Goal: Task Accomplishment & Management: Use online tool/utility

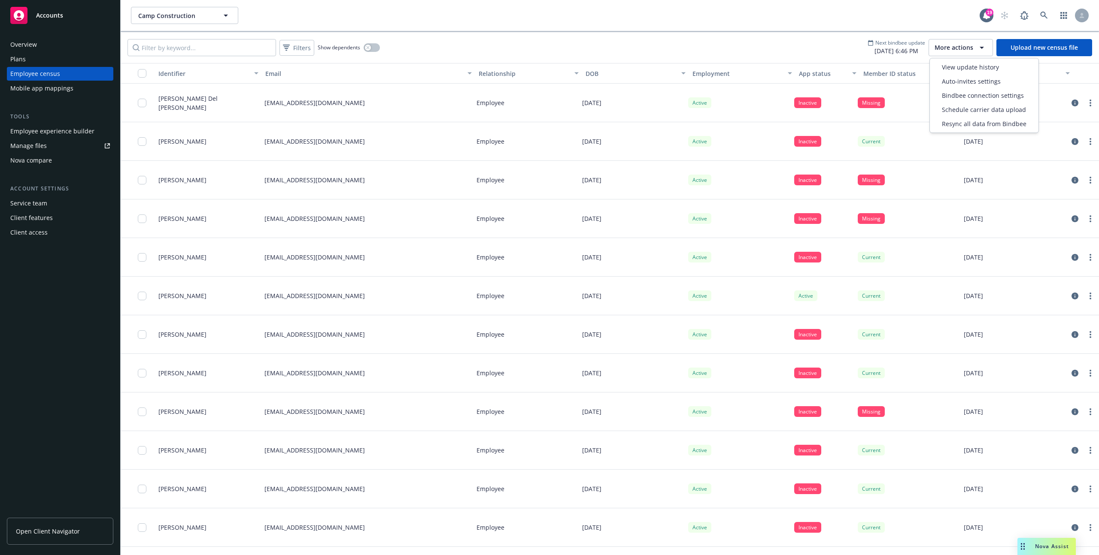
click at [949, 45] on span "More actions" at bounding box center [953, 47] width 39 height 9
click at [947, 63] on span "View update history" at bounding box center [970, 67] width 57 height 9
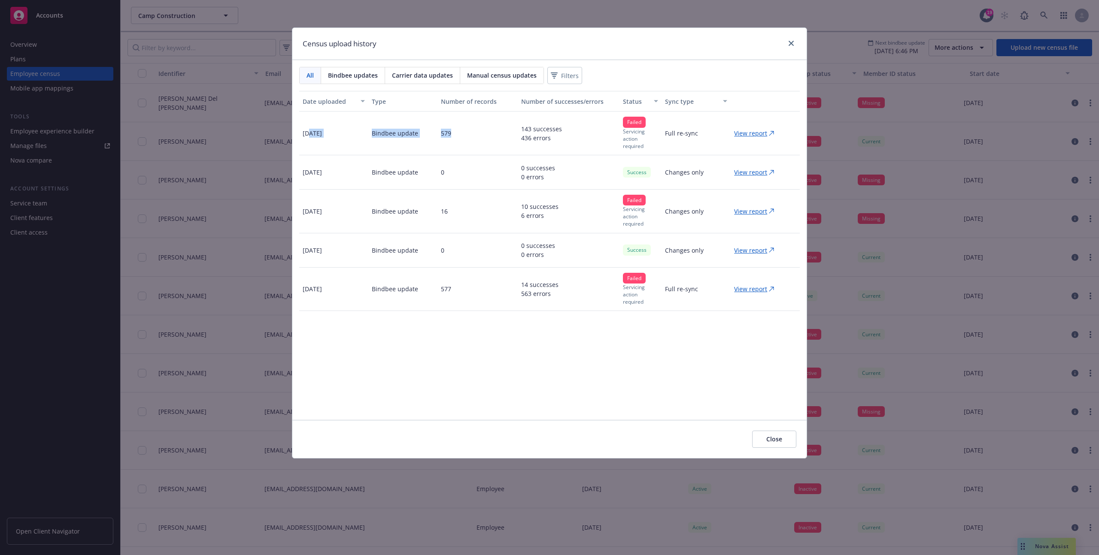
drag, startPoint x: 308, startPoint y: 133, endPoint x: 460, endPoint y: 134, distance: 151.5
click at [460, 134] on div "[DATE] Bindbee update 579 143 successes 436 errors Failed Servicing action requ…" at bounding box center [549, 134] width 500 height 44
click at [460, 134] on div "579" at bounding box center [477, 134] width 81 height 44
click at [763, 132] on p "View report" at bounding box center [750, 133] width 33 height 9
click at [790, 52] on div "Census upload history" at bounding box center [549, 44] width 514 height 32
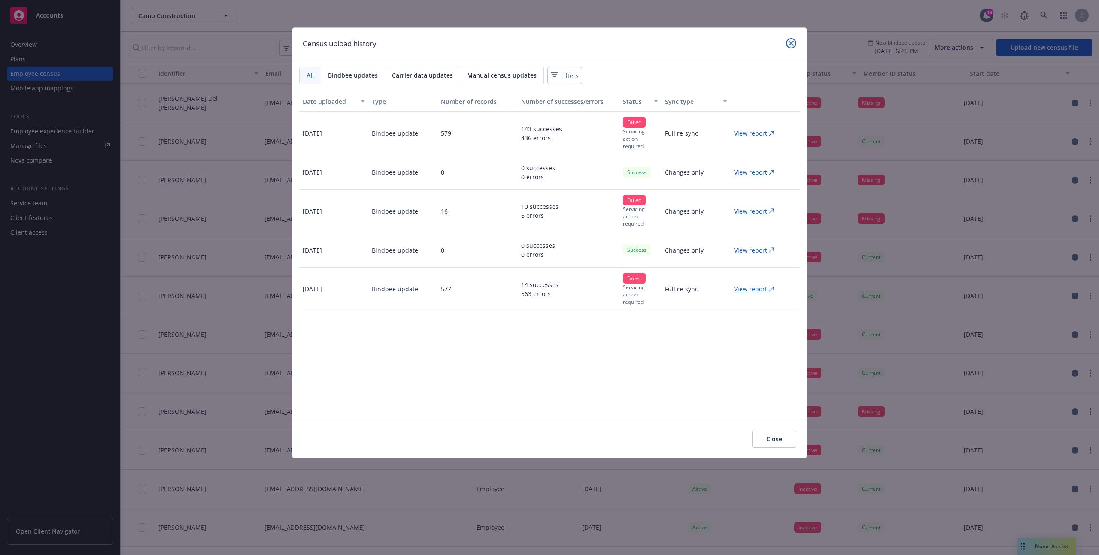
click at [790, 38] on link "close" at bounding box center [791, 43] width 10 height 10
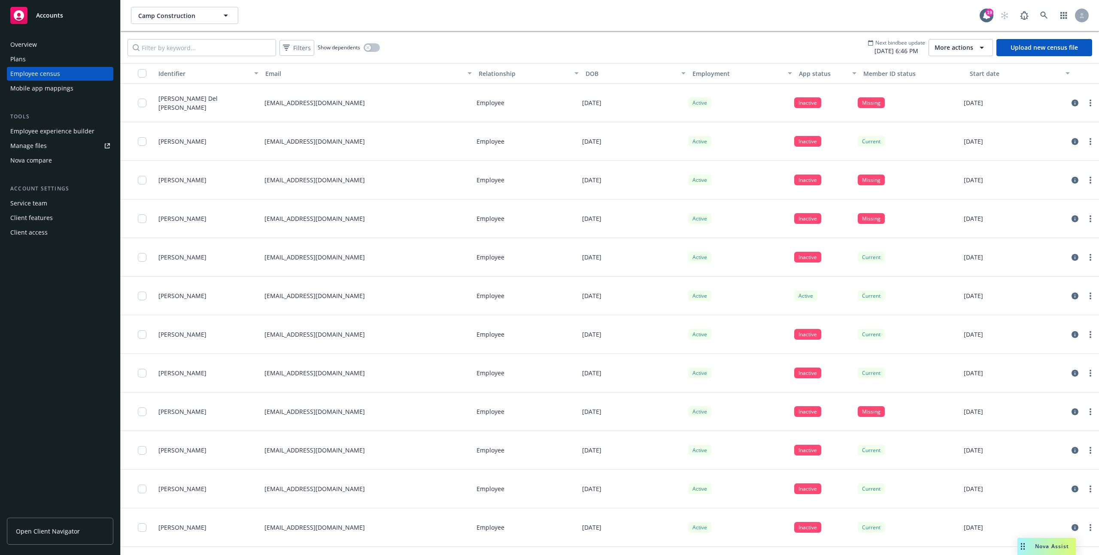
click at [59, 92] on div "Mobile app mappings" at bounding box center [41, 89] width 63 height 14
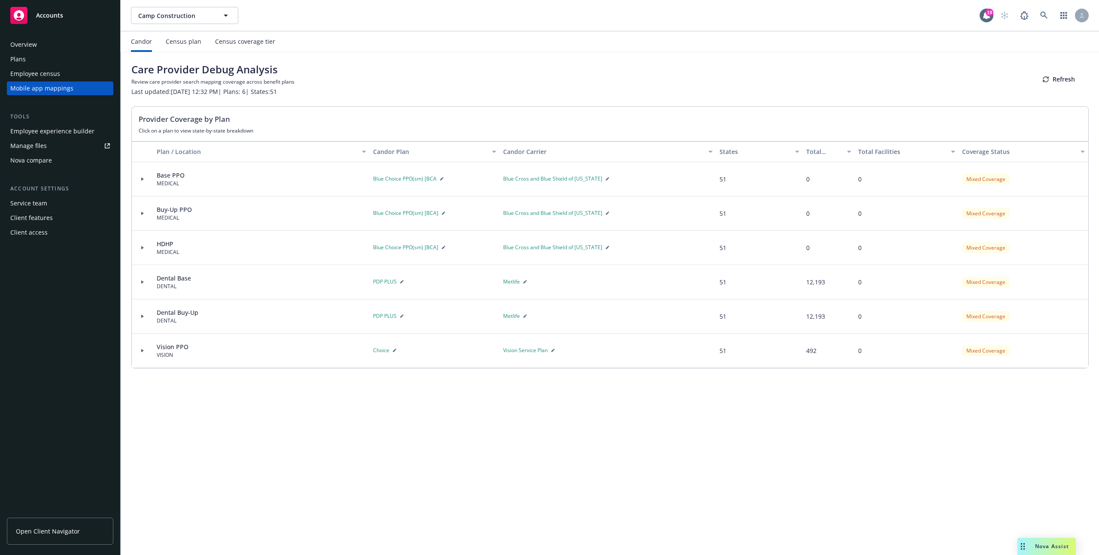
click at [189, 45] on div "Census plan" at bounding box center [184, 41] width 36 height 7
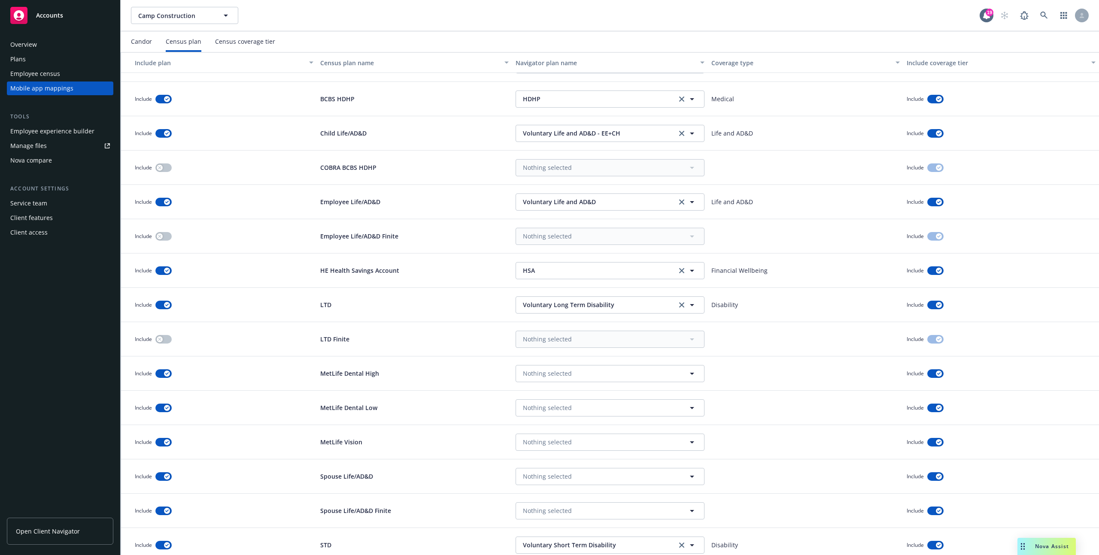
scroll to position [273, 0]
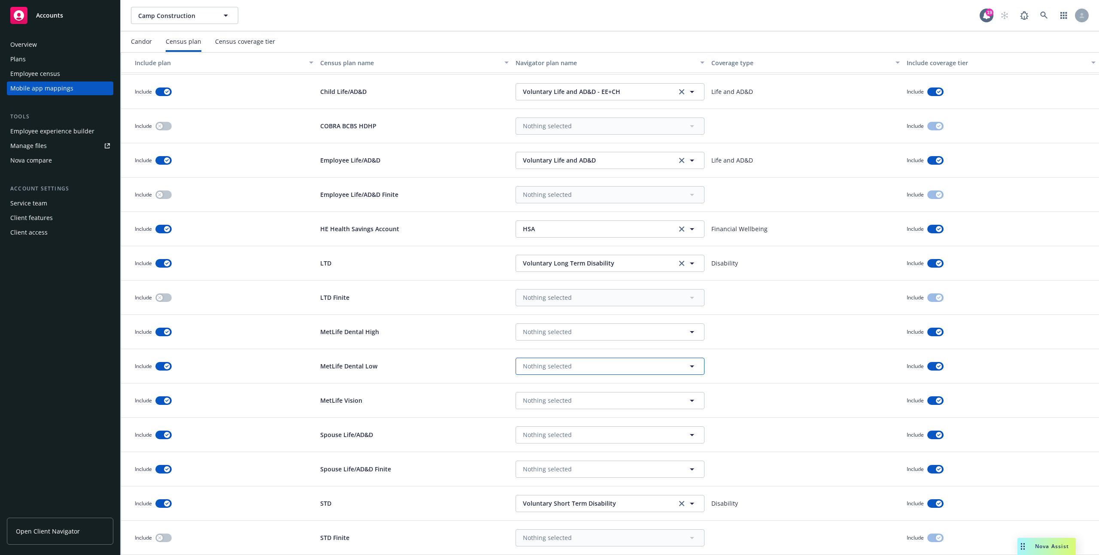
click at [550, 361] on button "Nothing selected" at bounding box center [610, 366] width 189 height 17
click at [545, 368] on input at bounding box center [608, 366] width 157 height 9
click at [488, 371] on div "MetLife Dental Low" at bounding box center [415, 366] width 196 height 34
